Goal: Contribute content: Contribute content

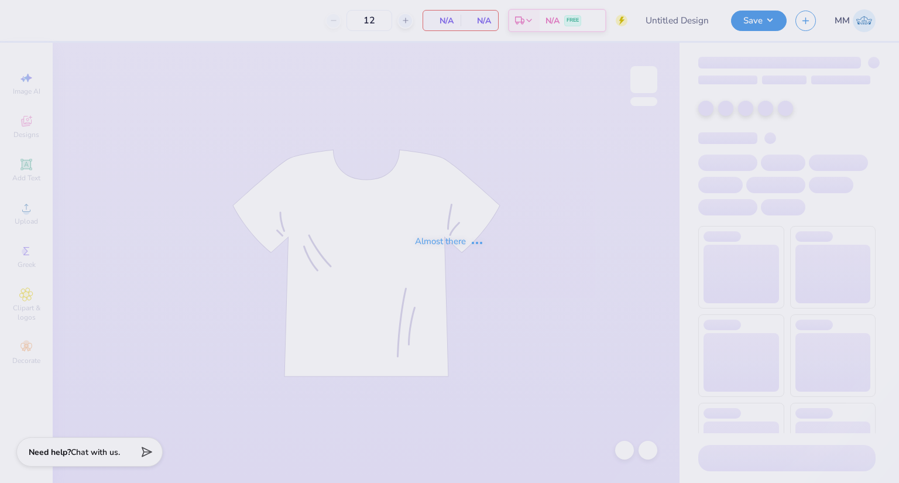
type input "BETA Parents Wknd"
type input "50"
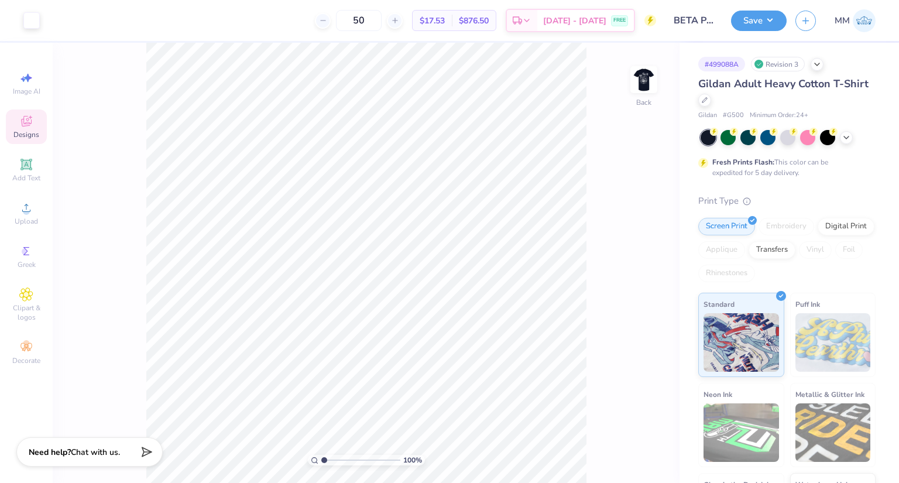
click at [36, 131] on span "Designs" at bounding box center [26, 134] width 26 height 9
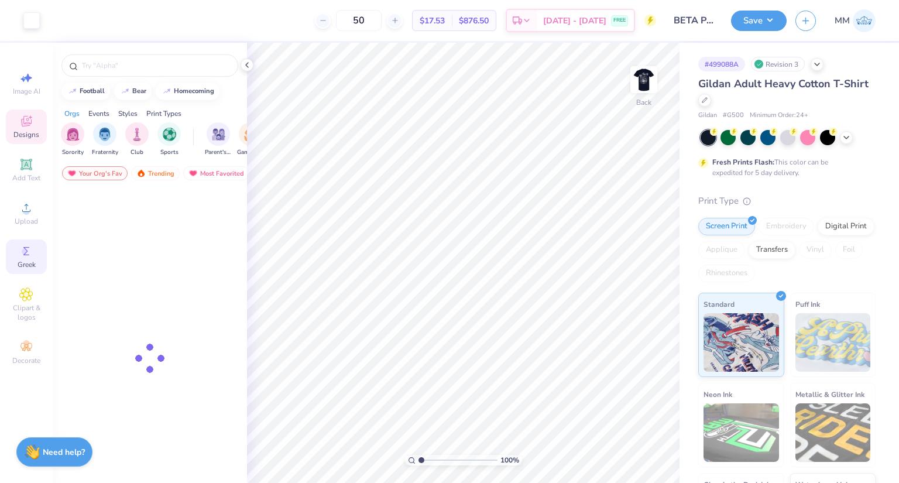
click at [25, 265] on span "Greek" at bounding box center [27, 264] width 18 height 9
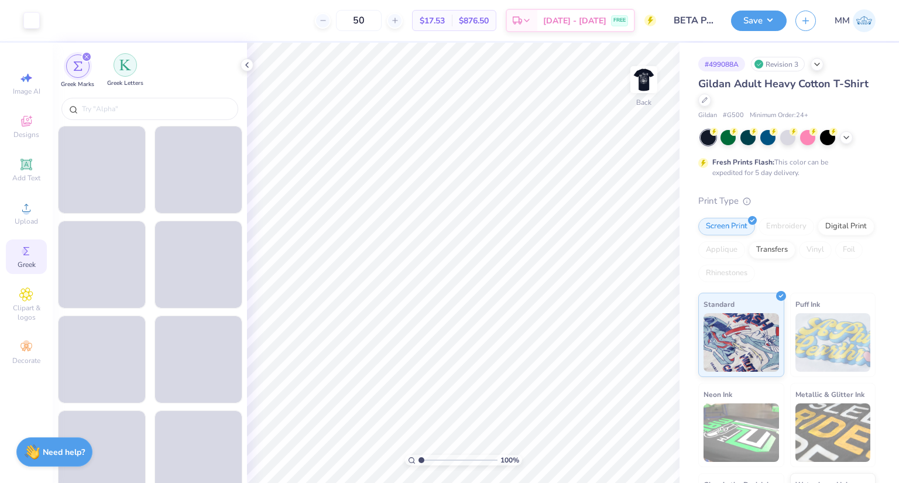
click at [128, 73] on div "filter for Greek Letters" at bounding box center [125, 64] width 23 height 23
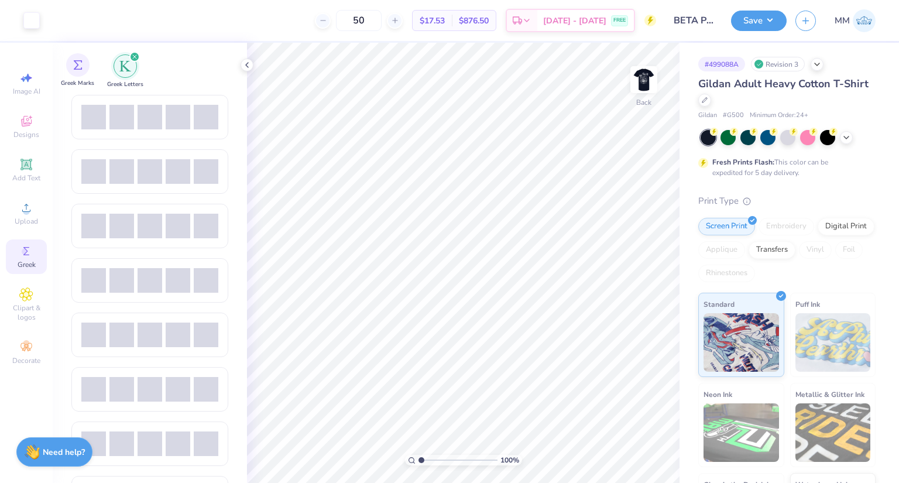
click at [81, 79] on span "Greek Marks" at bounding box center [77, 83] width 33 height 9
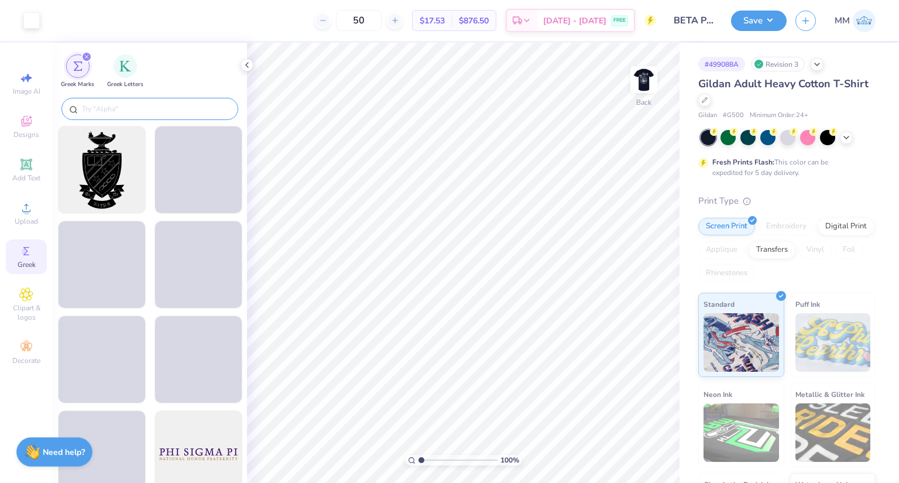
click at [218, 99] on div at bounding box center [149, 109] width 177 height 22
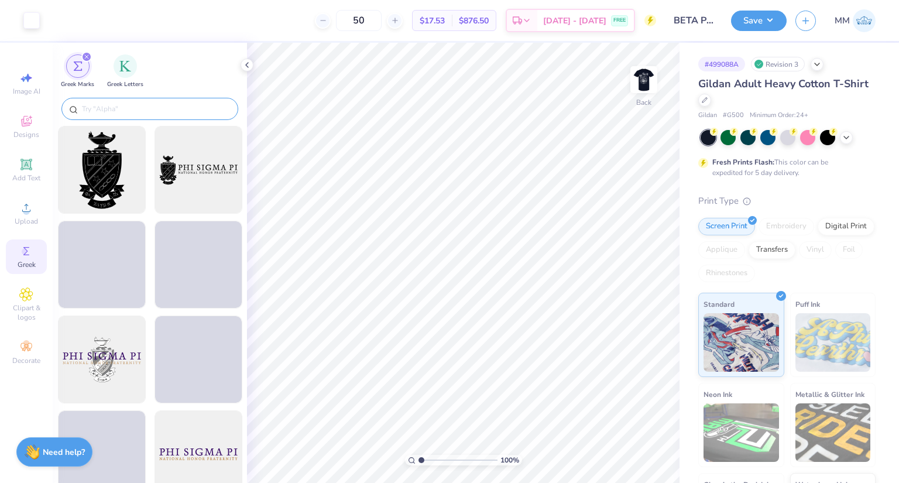
click at [146, 109] on input "text" at bounding box center [156, 109] width 150 height 12
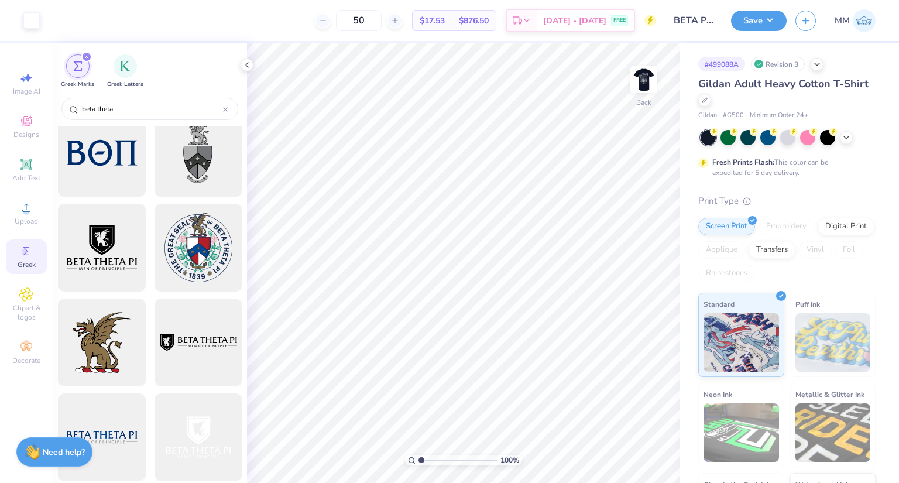
scroll to position [28, 0]
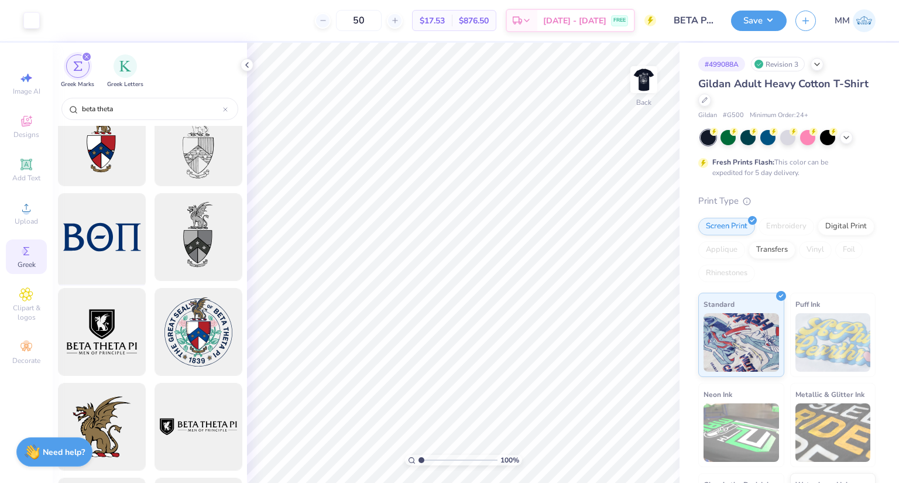
type input "beta theta"
click at [92, 232] on div at bounding box center [101, 237] width 97 height 97
click at [23, 15] on div at bounding box center [31, 19] width 16 height 16
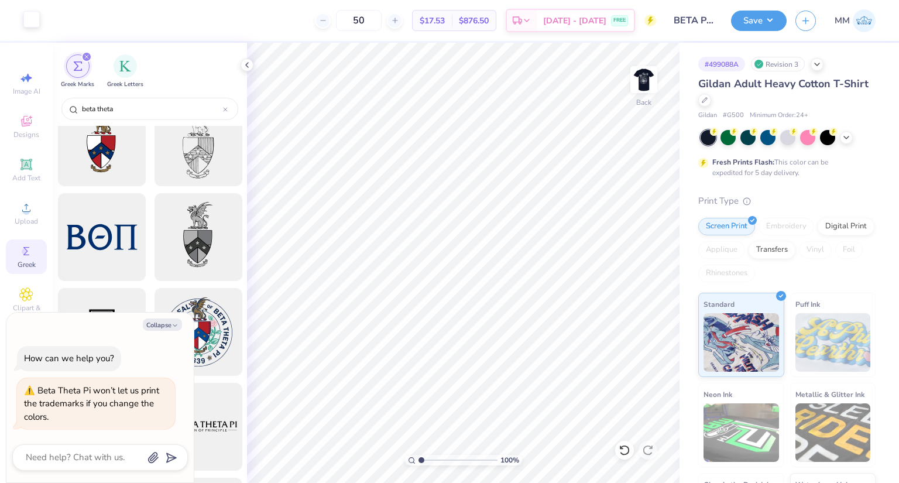
scroll to position [0, 0]
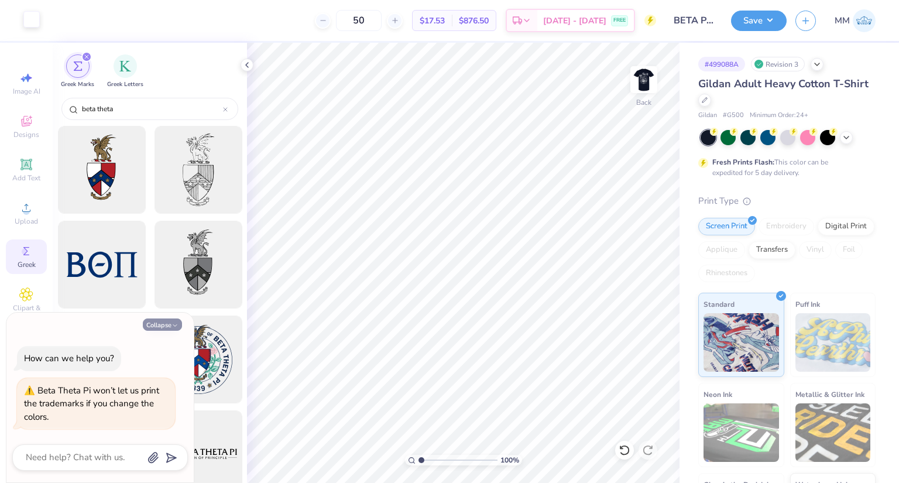
click at [160, 323] on button "Collapse" at bounding box center [162, 324] width 39 height 12
type textarea "x"
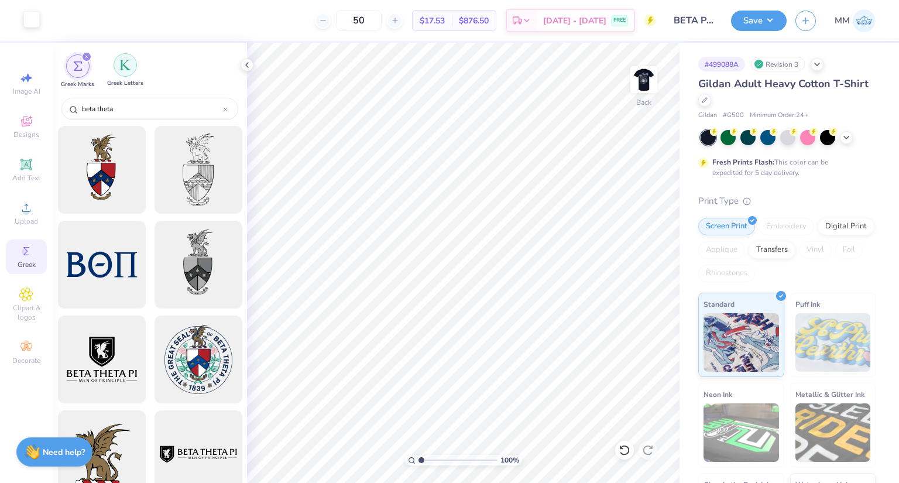
click at [115, 68] on div "filter for Greek Letters" at bounding box center [125, 64] width 23 height 23
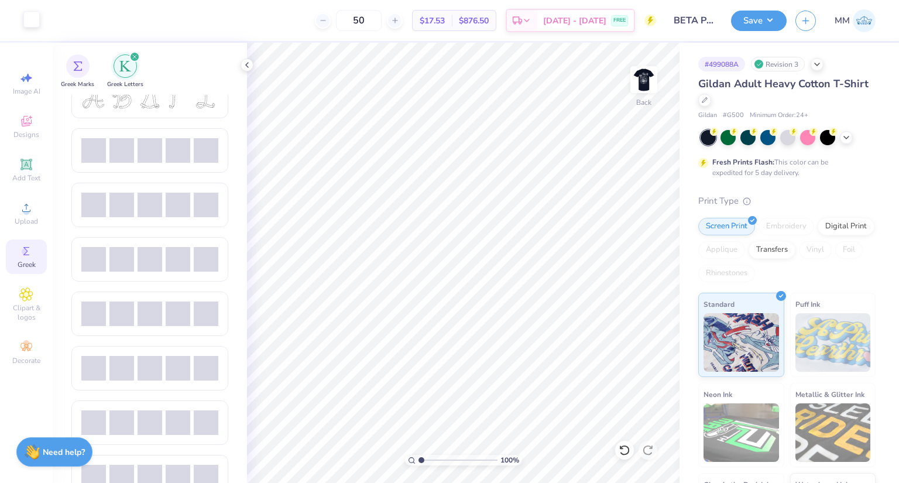
scroll to position [500, 0]
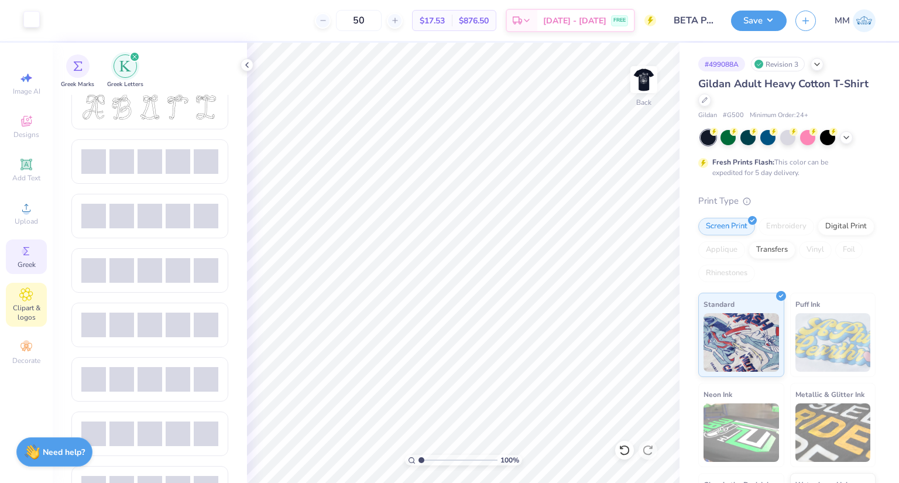
click at [30, 301] on icon at bounding box center [25, 294] width 13 height 14
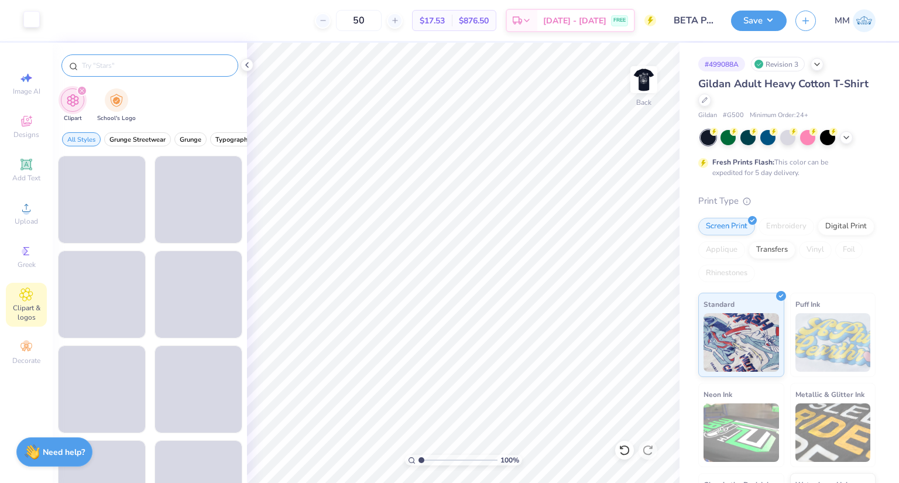
click at [171, 62] on input "text" at bounding box center [156, 66] width 150 height 12
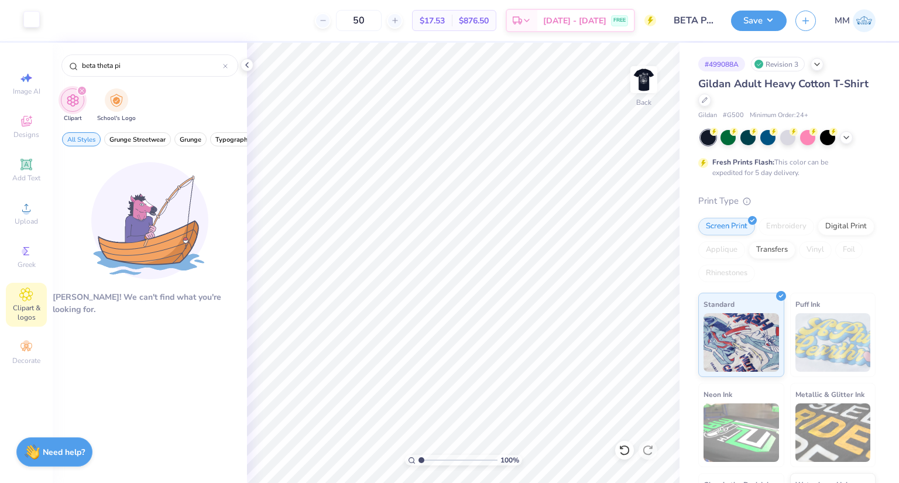
type input "beta theta pi"
click at [82, 94] on div "filter for Clipart" at bounding box center [82, 90] width 11 height 11
click at [81, 90] on icon "filter for Clipart" at bounding box center [82, 91] width 4 height 4
click at [156, 93] on div "Clipart School's Logo" at bounding box center [150, 107] width 194 height 44
click at [119, 102] on img "filter for School's Logo" at bounding box center [116, 99] width 13 height 13
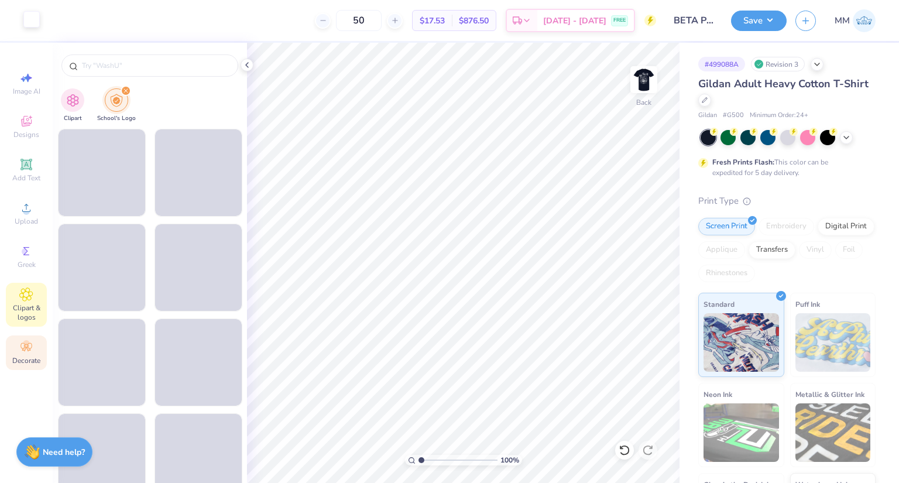
click at [33, 350] on icon at bounding box center [26, 347] width 14 height 14
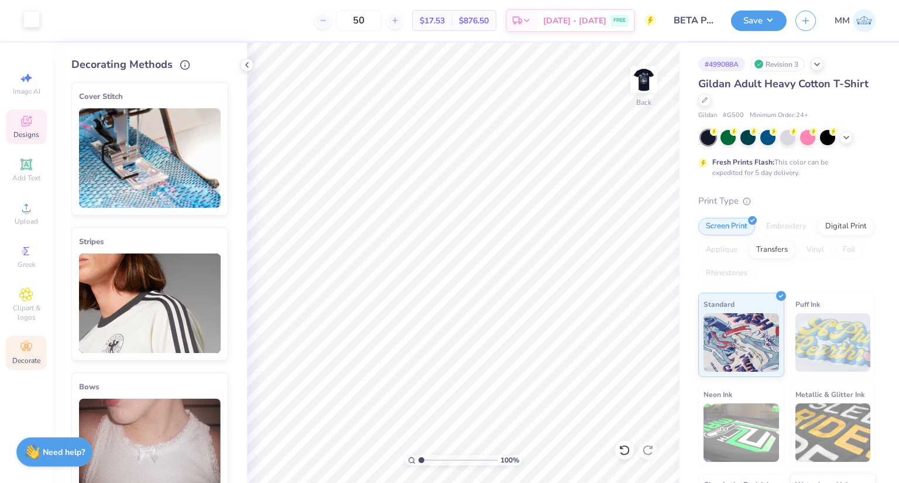
click at [26, 134] on span "Designs" at bounding box center [26, 134] width 26 height 9
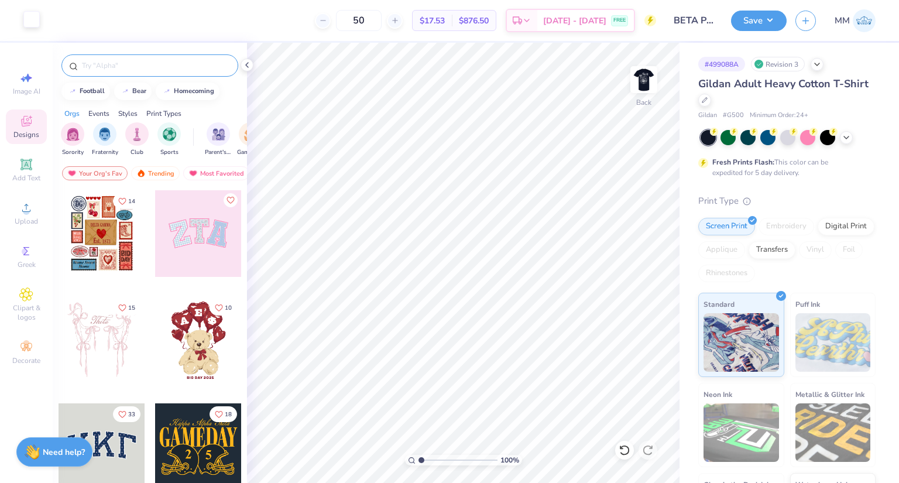
click at [137, 64] on input "text" at bounding box center [156, 66] width 150 height 12
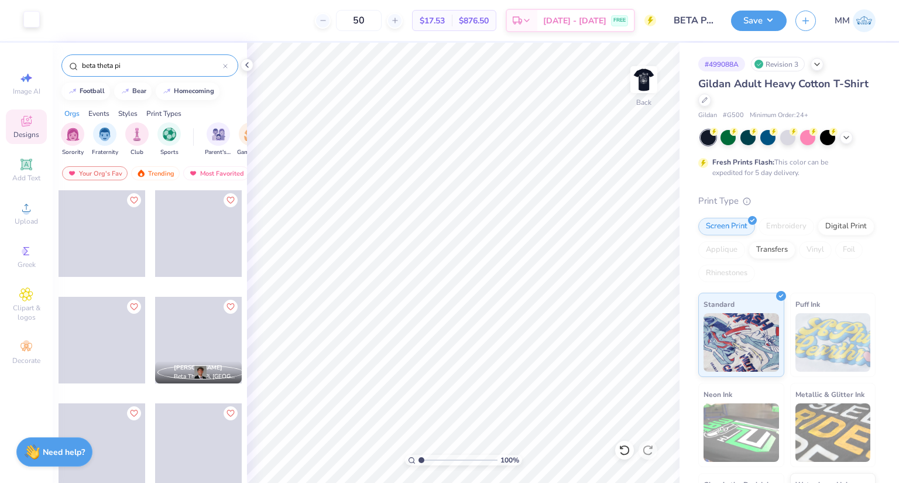
type input "beta theta pi"
click at [652, 22] on circle at bounding box center [651, 21] width 12 height 12
click at [596, 25] on span "[DATE] - [DATE]" at bounding box center [574, 22] width 63 height 12
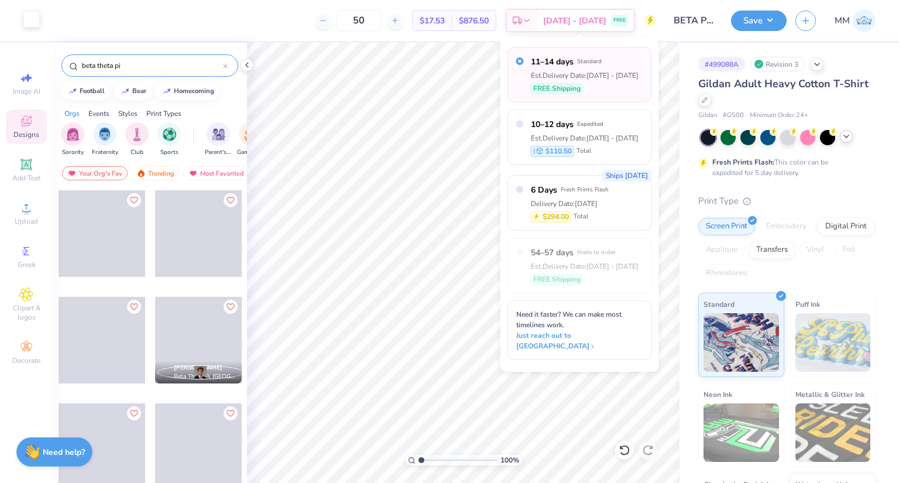
click at [852, 136] on div at bounding box center [846, 136] width 13 height 13
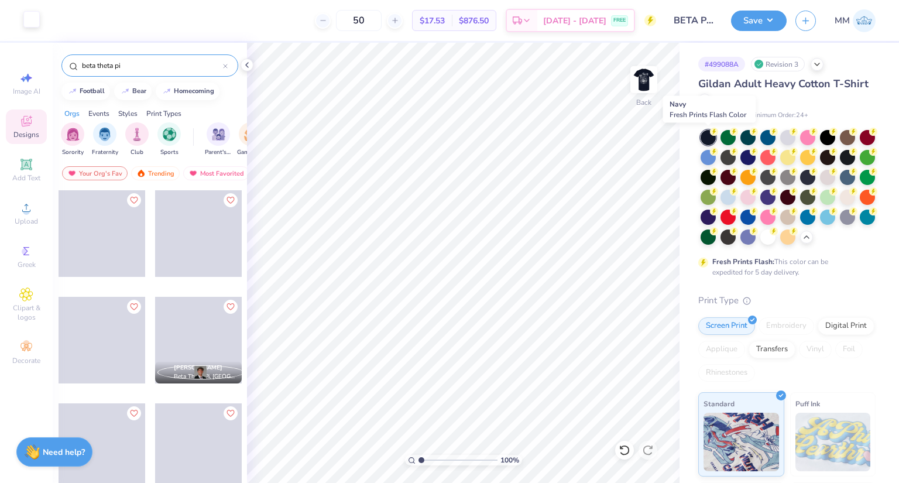
click at [707, 135] on div at bounding box center [708, 137] width 15 height 15
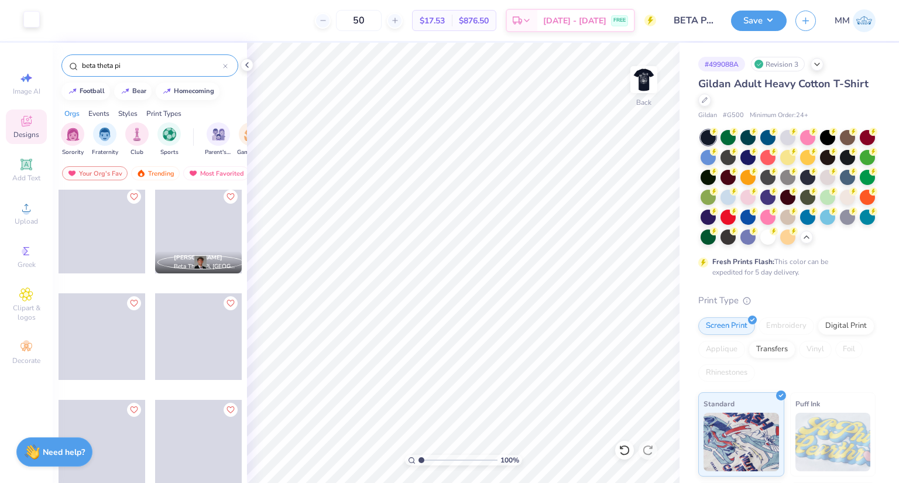
scroll to position [0, 0]
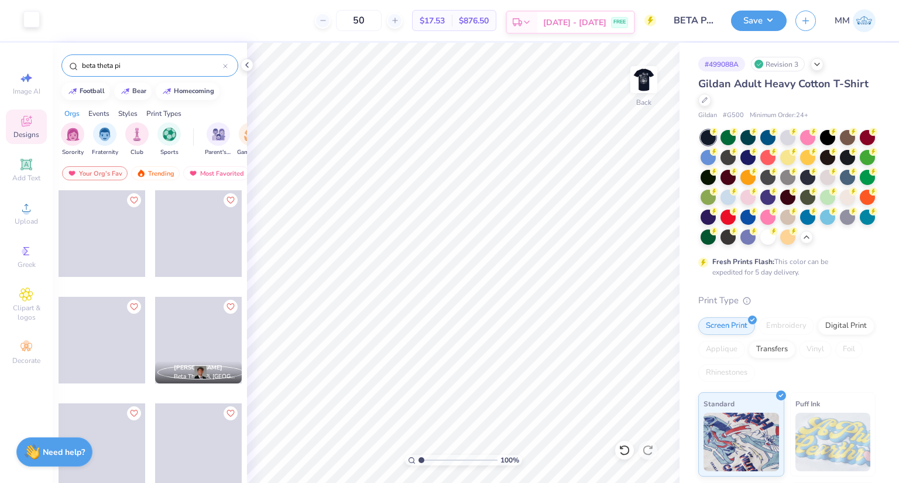
click at [588, 24] on span "[DATE] - [DATE]" at bounding box center [574, 22] width 63 height 12
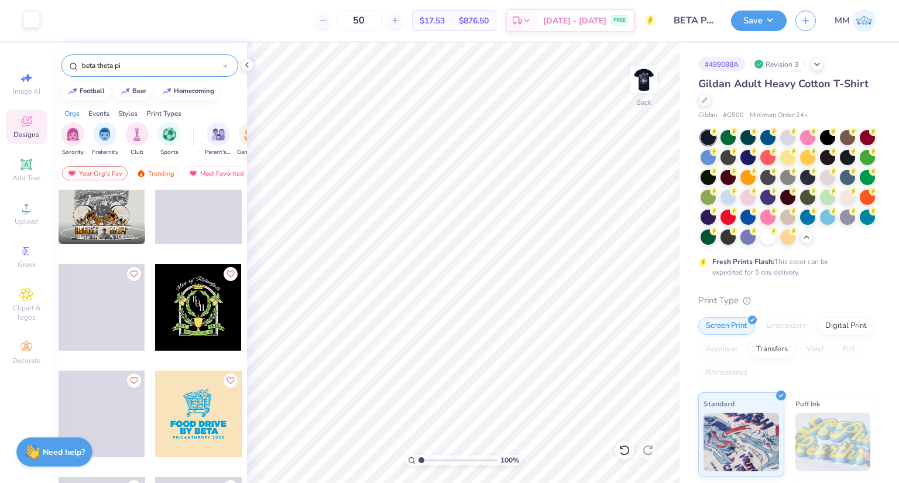
scroll to position [3442, 0]
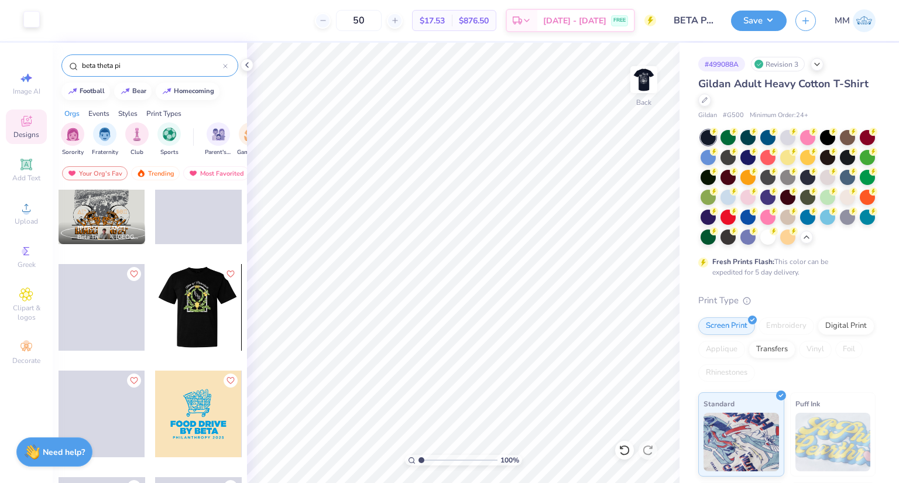
click at [205, 302] on div at bounding box center [198, 307] width 87 height 87
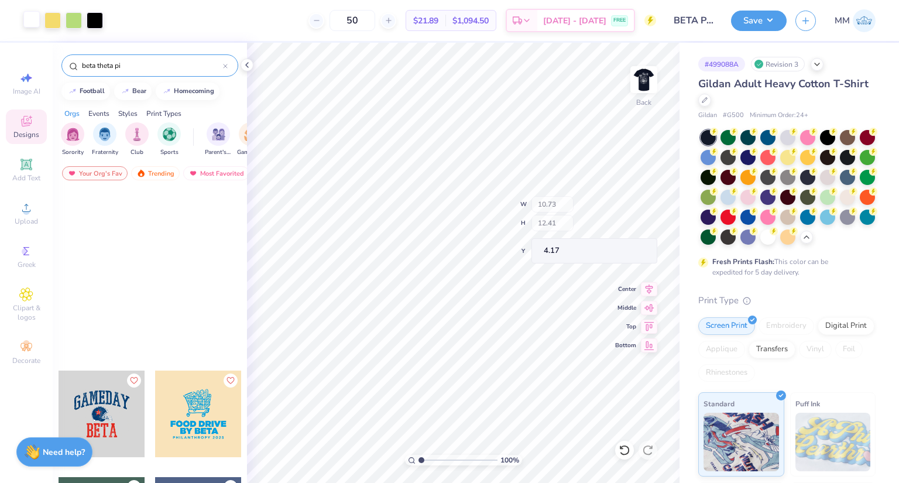
scroll to position [3794, 0]
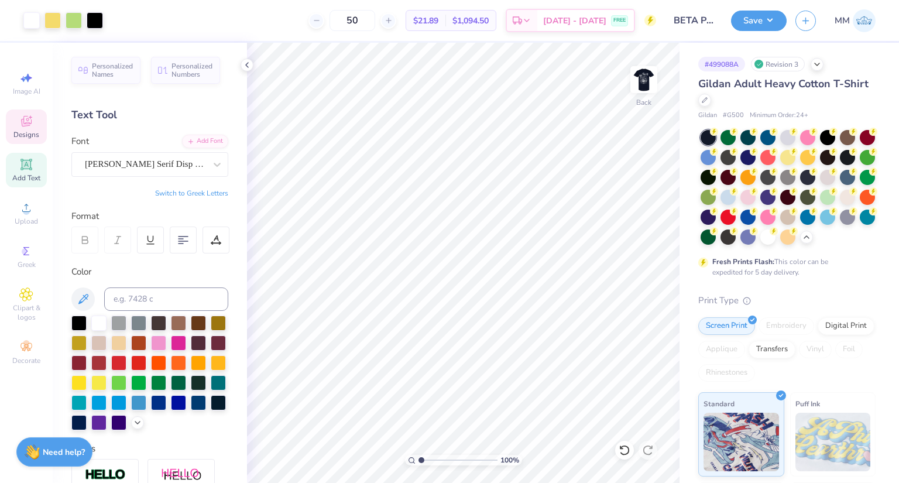
click at [23, 129] on div "Designs" at bounding box center [26, 126] width 41 height 35
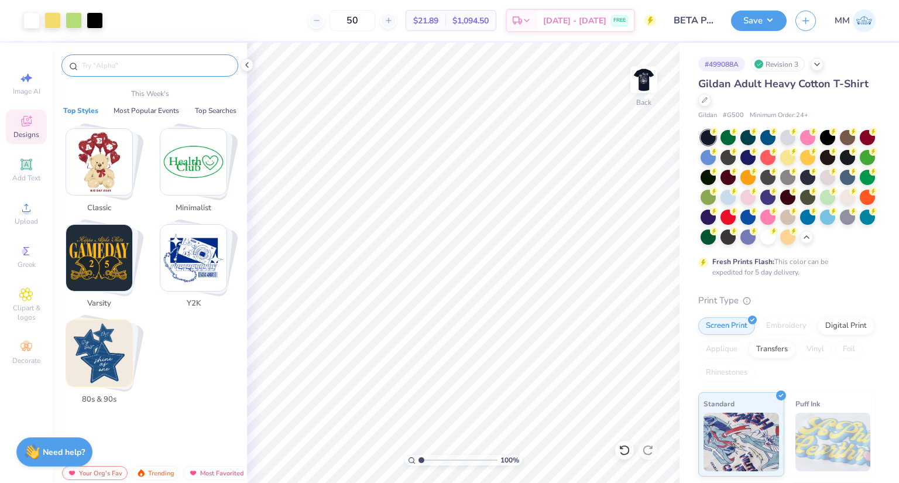
click at [184, 65] on input "text" at bounding box center [156, 66] width 150 height 12
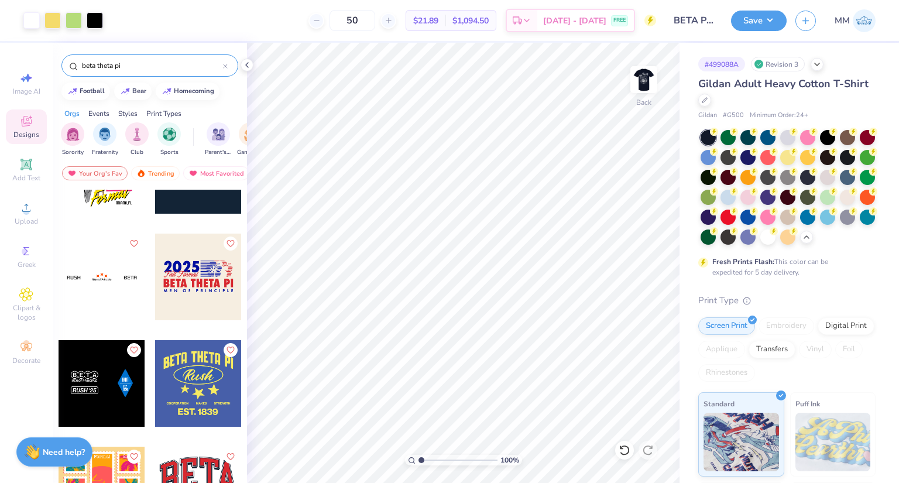
scroll to position [820, 0]
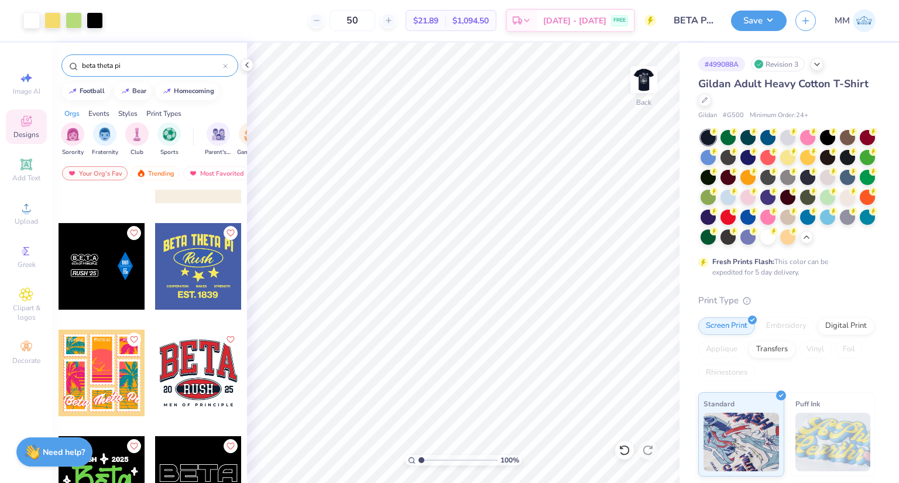
type input "beta theta pi"
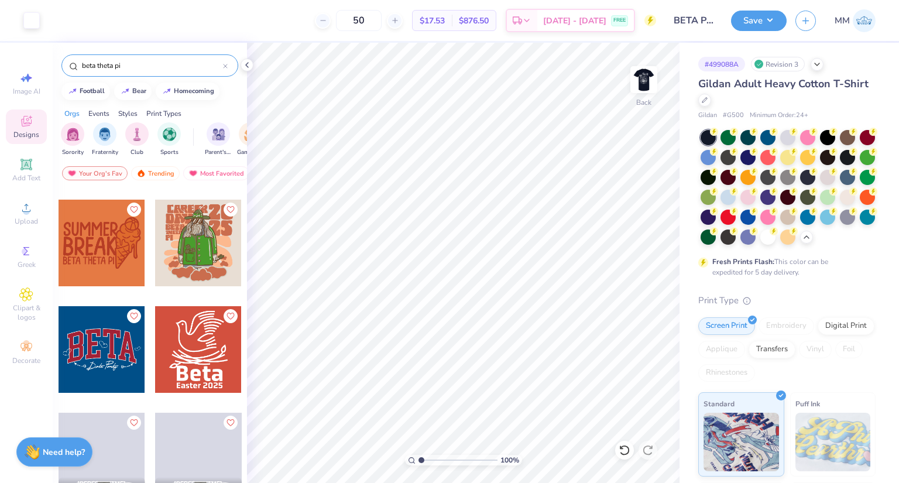
scroll to position [4138, 0]
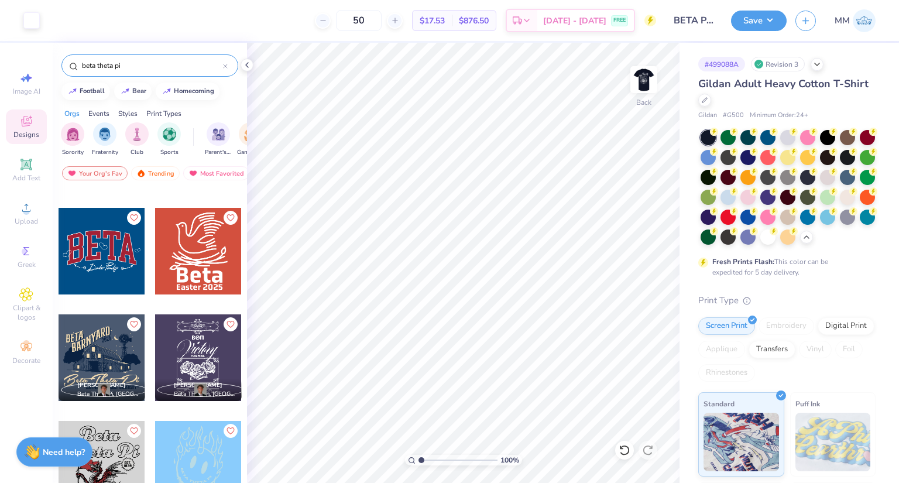
click at [211, 341] on div at bounding box center [111, 357] width 260 height 87
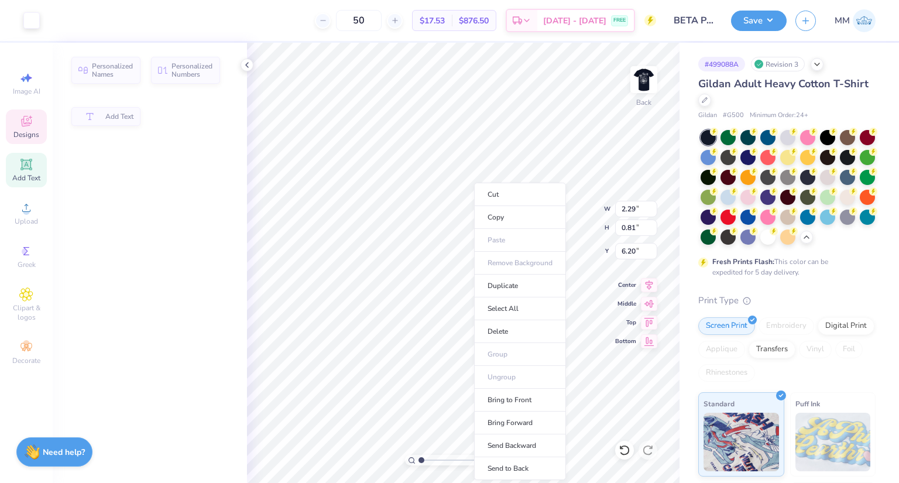
type input "2.29"
type input "0.81"
type input "6.20"
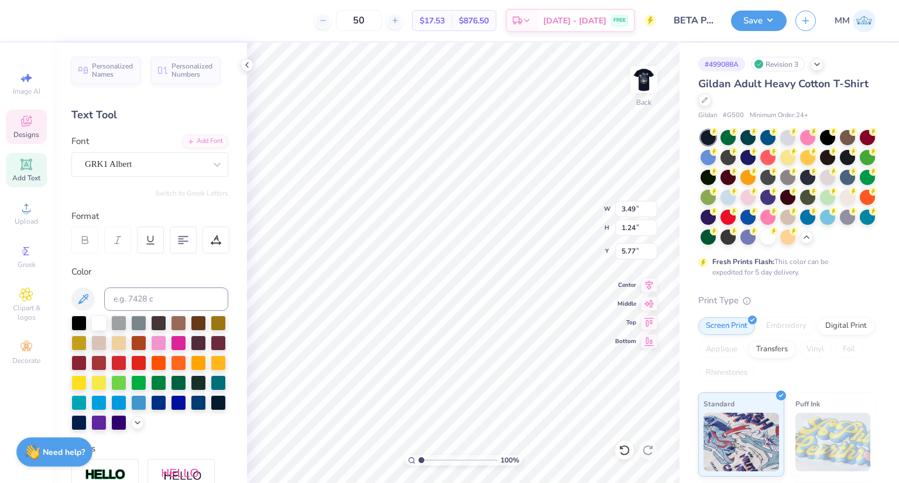
type input "3.49"
type input "1.24"
type input "5.77"
type input "3.00"
click at [573, 425] on li "Send to Back" at bounding box center [576, 430] width 92 height 23
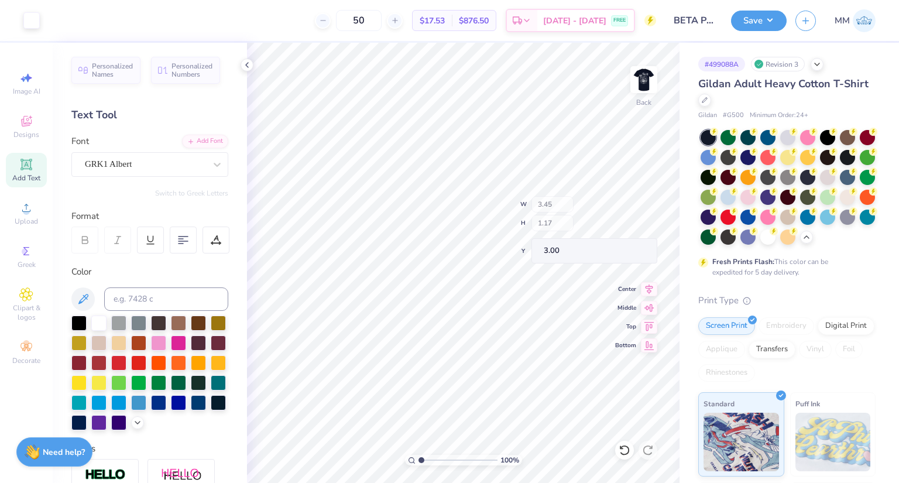
type input "3.45"
type input "1.17"
type input "5.76"
click at [625, 446] on icon at bounding box center [624, 450] width 10 height 11
type input "3.00"
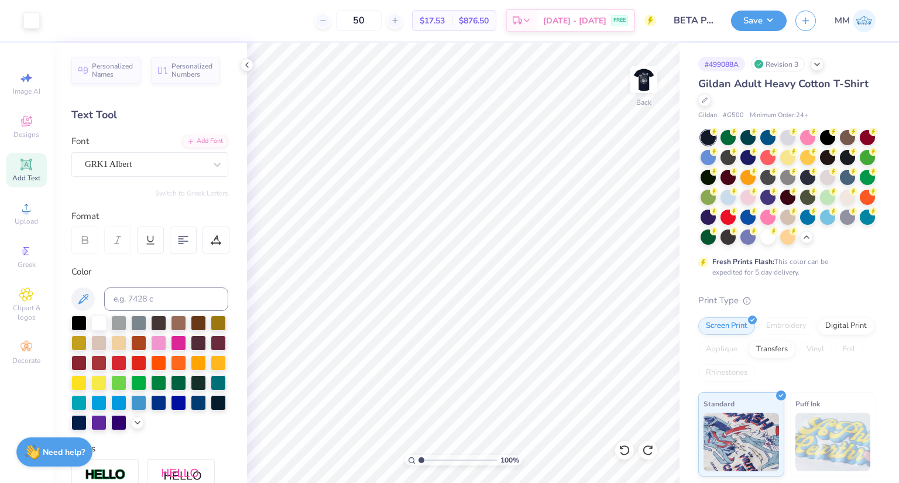
scroll to position [1, 0]
click at [246, 68] on icon at bounding box center [246, 64] width 9 height 9
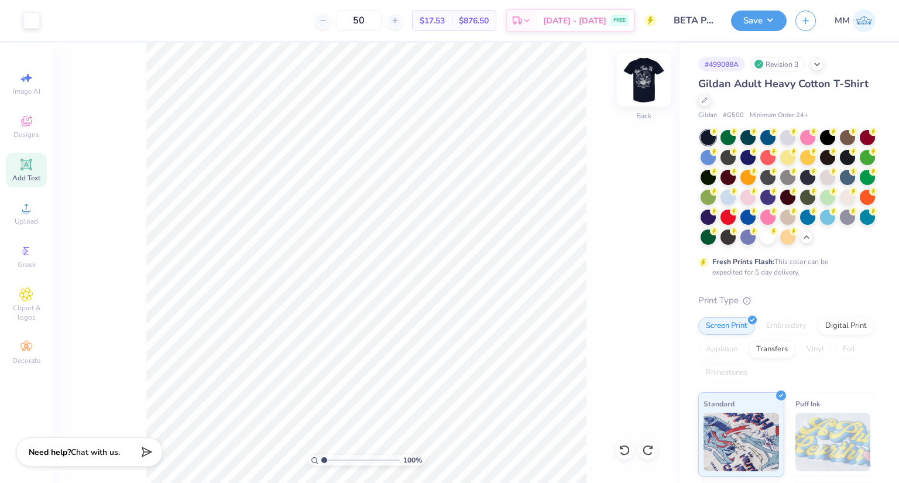
click at [636, 87] on img at bounding box center [644, 79] width 47 height 47
click at [646, 85] on img at bounding box center [644, 79] width 47 height 47
click at [773, 17] on button "Save" at bounding box center [759, 19] width 56 height 20
click at [818, 64] on icon at bounding box center [817, 63] width 9 height 9
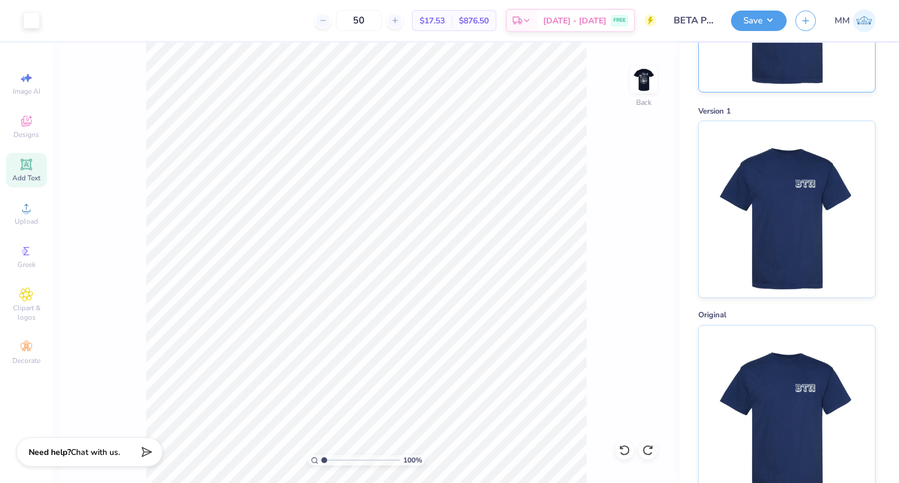
scroll to position [0, 0]
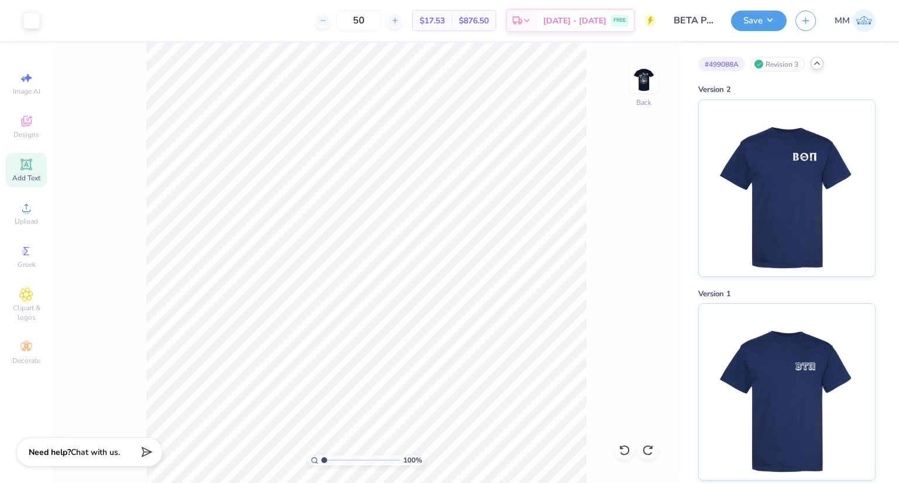
click at [816, 61] on icon at bounding box center [817, 63] width 9 height 9
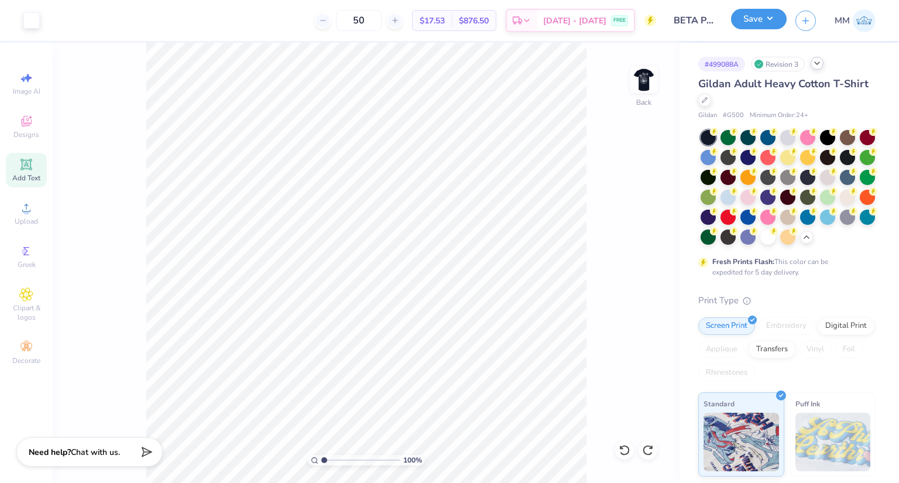
click at [762, 23] on button "Save" at bounding box center [759, 19] width 56 height 20
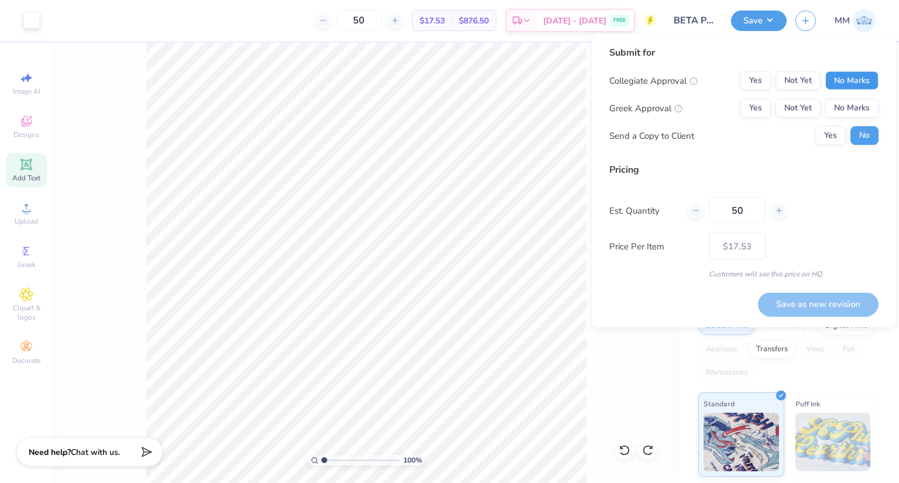
click at [849, 78] on button "No Marks" at bounding box center [851, 80] width 53 height 19
click at [765, 109] on button "Yes" at bounding box center [756, 108] width 30 height 19
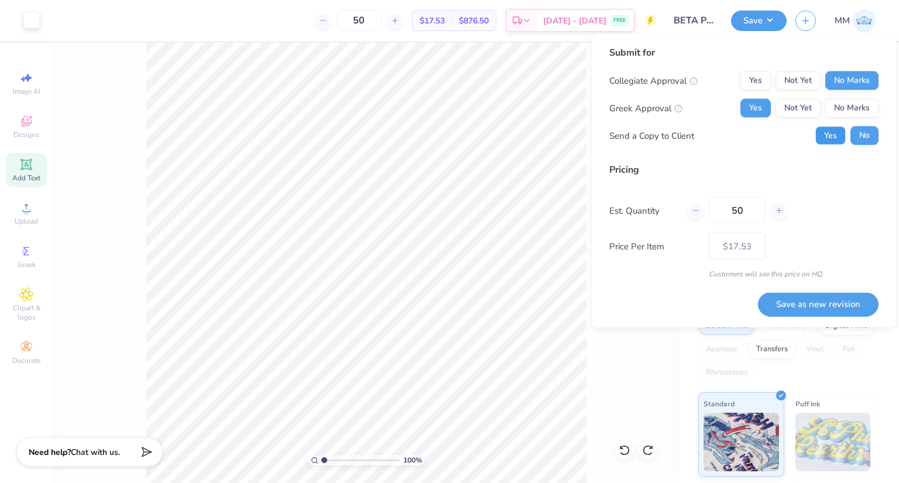
click at [828, 136] on button "Yes" at bounding box center [831, 135] width 30 height 19
click at [746, 215] on input "50" at bounding box center [737, 210] width 57 height 27
type input "5"
type input "25"
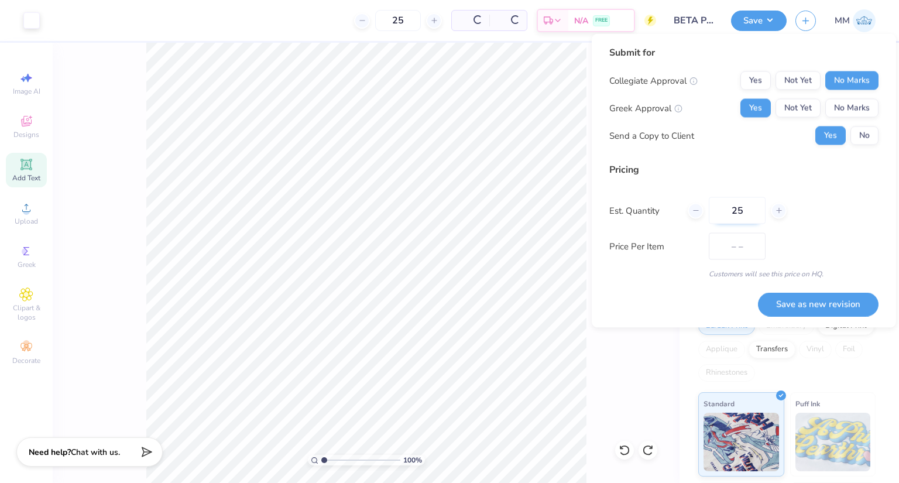
type input "$23.26"
click at [750, 207] on input "25" at bounding box center [737, 210] width 57 height 27
type input "2"
type input "50"
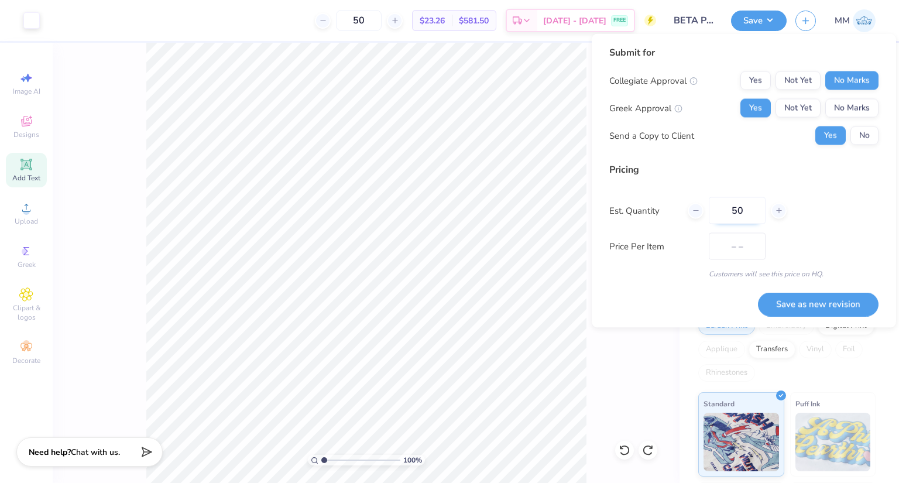
type input "$17.53"
type input "50"
click at [816, 213] on div "Est. Quantity 50" at bounding box center [743, 210] width 269 height 27
click at [823, 300] on button "Save as new revision" at bounding box center [818, 304] width 121 height 24
type input "$17.53"
